Goal: Task Accomplishment & Management: Use online tool/utility

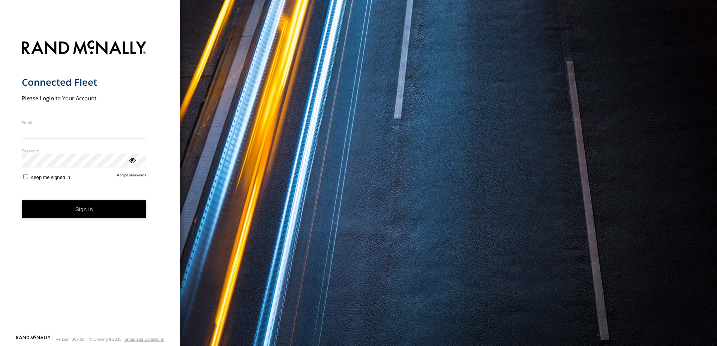
type input "**********"
click at [27, 184] on form "**********" at bounding box center [90, 185] width 137 height 299
click at [77, 209] on button "Sign in" at bounding box center [84, 210] width 125 height 18
